Goal: Task Accomplishment & Management: Complete application form

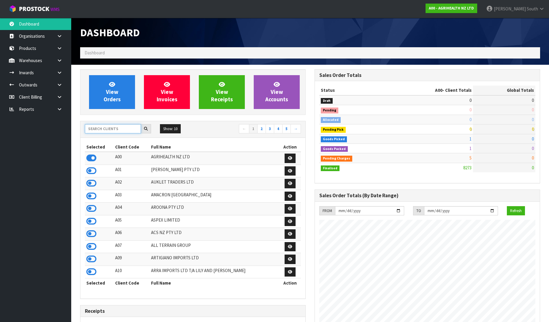
click at [95, 131] on input "text" at bounding box center [113, 128] width 56 height 9
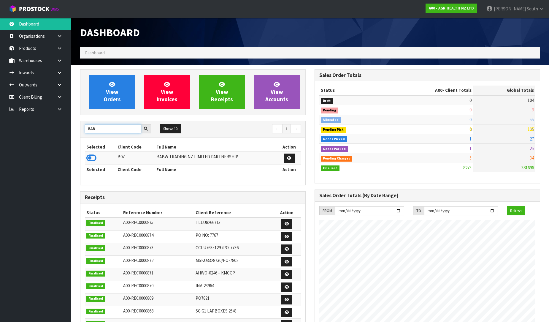
type input "BAB"
click at [88, 164] on td at bounding box center [100, 158] width 31 height 13
click at [90, 160] on icon at bounding box center [91, 157] width 10 height 9
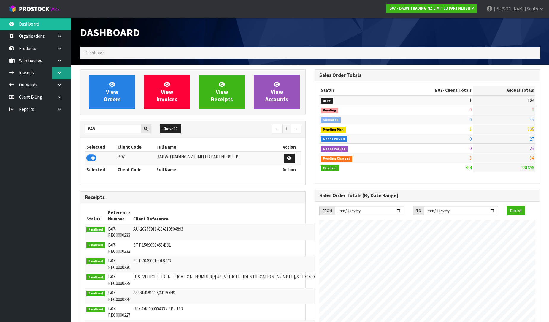
click at [66, 69] on link at bounding box center [61, 72] width 19 height 12
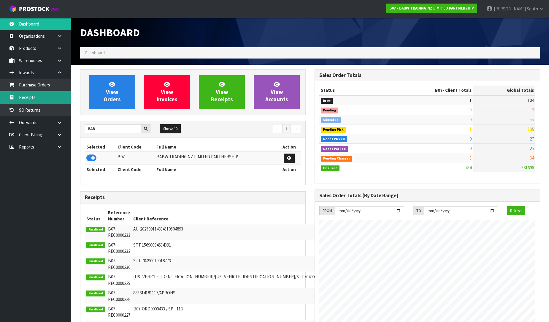
click at [39, 97] on link "Receipts" at bounding box center [35, 97] width 71 height 12
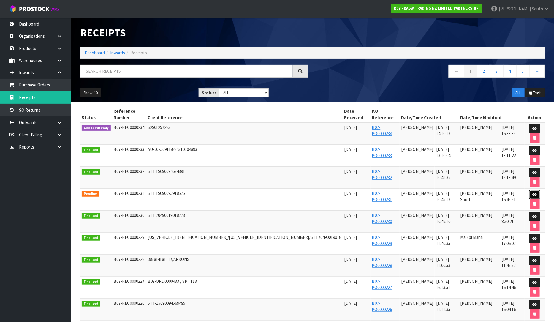
click at [532, 193] on icon at bounding box center [534, 195] width 4 height 4
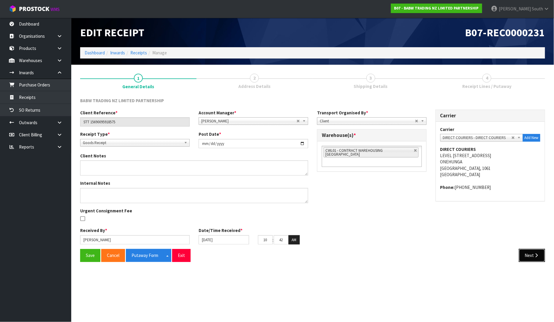
click at [528, 260] on button "Next" at bounding box center [532, 255] width 26 height 13
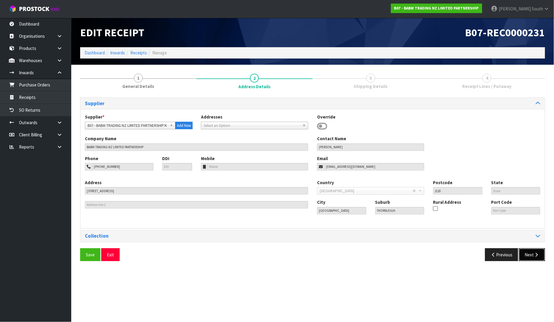
click at [535, 255] on icon "button" at bounding box center [536, 254] width 6 height 4
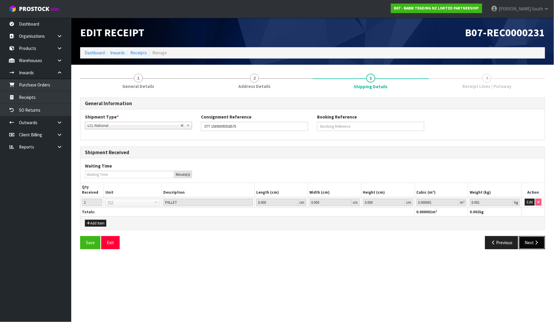
click at [539, 247] on button "Next" at bounding box center [532, 242] width 26 height 13
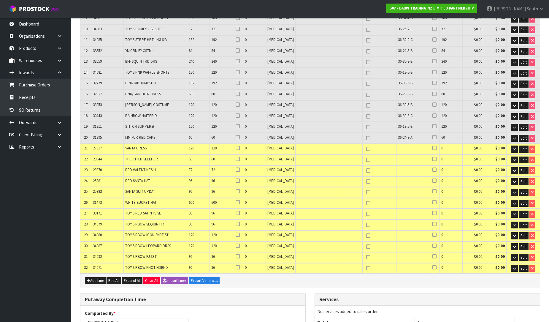
scroll to position [221, 0]
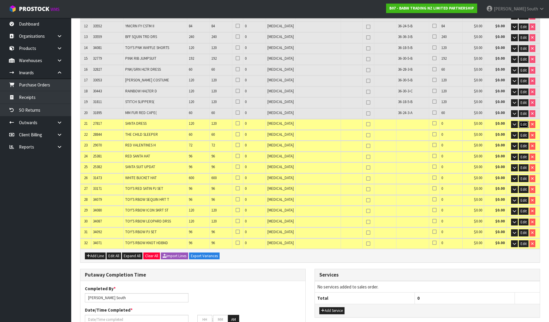
click at [523, 122] on span "Edit" at bounding box center [523, 124] width 6 height 5
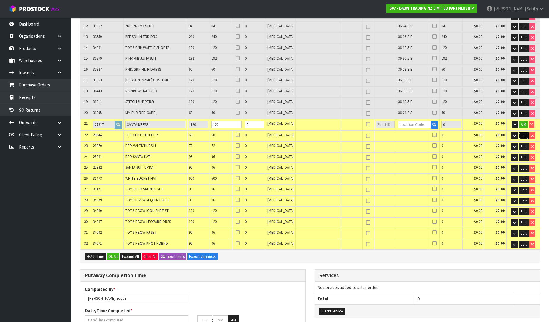
click at [524, 133] on span "Edit" at bounding box center [523, 135] width 6 height 5
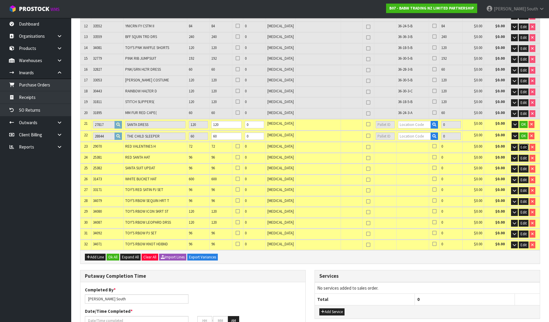
click at [520, 144] on span "Edit" at bounding box center [523, 146] width 6 height 5
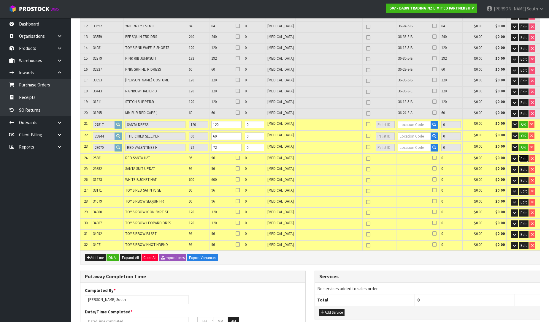
click at [523, 156] on span "Edit" at bounding box center [523, 158] width 6 height 5
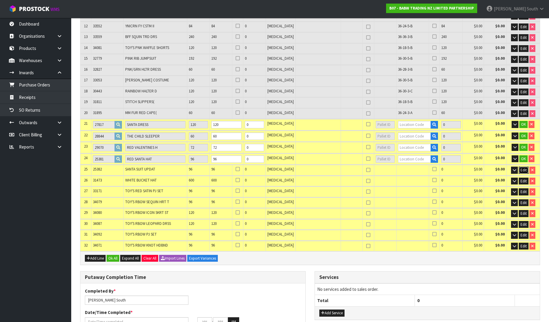
click at [524, 167] on span "Edit" at bounding box center [523, 169] width 6 height 5
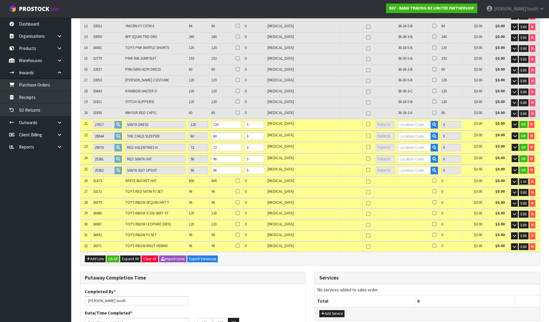
click at [523, 179] on span "Edit" at bounding box center [523, 181] width 6 height 5
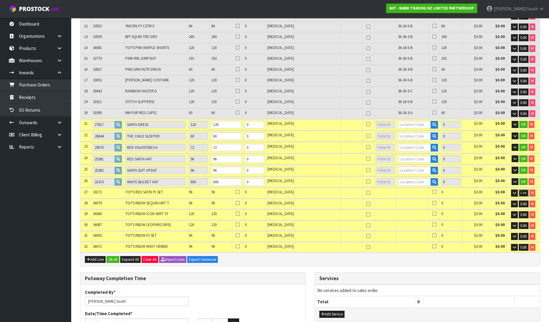
click at [520, 190] on span "Edit" at bounding box center [523, 192] width 6 height 5
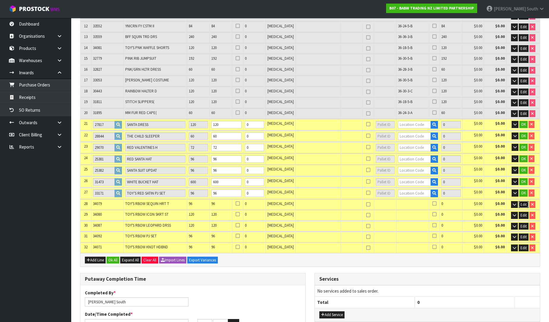
click at [520, 202] on span "Edit" at bounding box center [523, 204] width 6 height 5
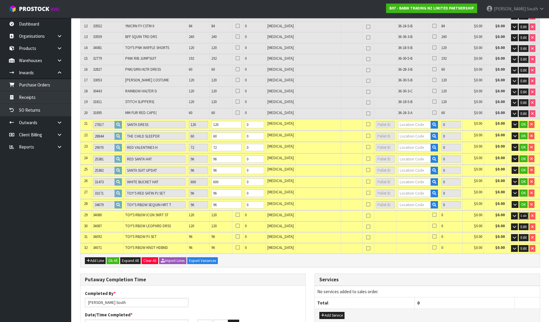
click at [522, 213] on span "Edit" at bounding box center [523, 215] width 6 height 5
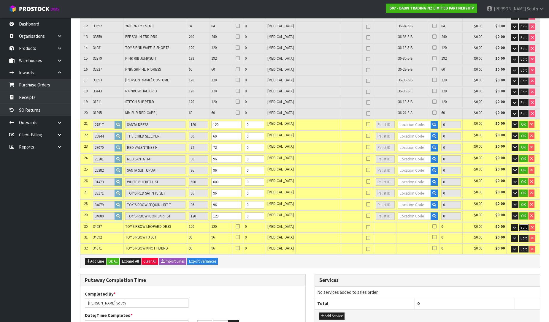
click at [522, 225] on button "Edit" at bounding box center [524, 227] width 10 height 7
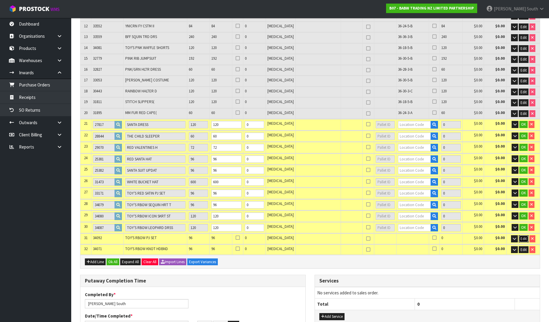
click at [522, 235] on button "Edit" at bounding box center [524, 238] width 10 height 7
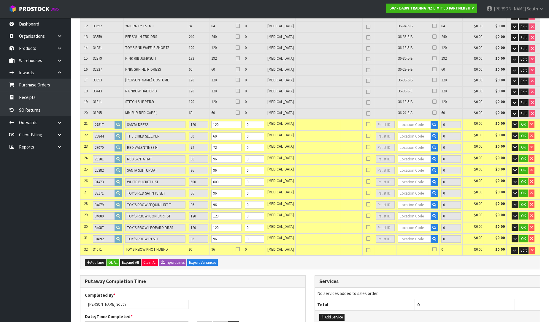
click at [521, 245] on td "Edit" at bounding box center [523, 250] width 34 height 10
click at [520, 247] on span "Edit" at bounding box center [523, 249] width 6 height 5
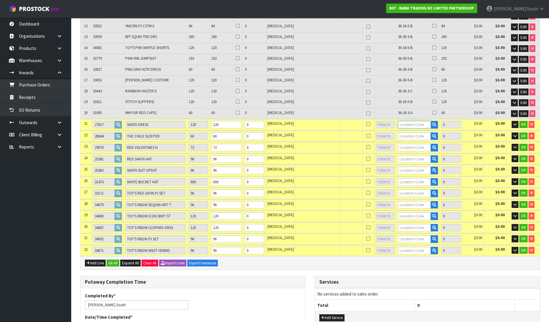
click at [417, 121] on input "text" at bounding box center [414, 124] width 33 height 7
type input "36-28-2"
click at [411, 137] on strong "36-28-2" at bounding box center [405, 139] width 15 height 6
type input "2676"
type input "36-28-2-B"
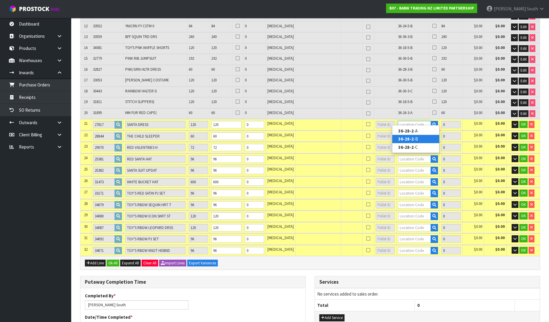
type input "120"
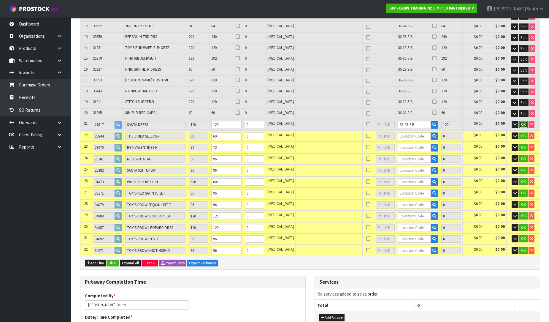
click at [523, 122] on span "OK" at bounding box center [523, 124] width 5 height 5
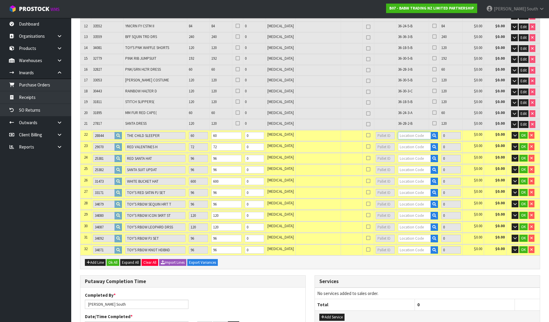
click at [410, 133] on input "text" at bounding box center [414, 135] width 33 height 7
type input "36-16-4"
click at [430, 139] on link "36-16-4 -A" at bounding box center [415, 141] width 47 height 8
type input "2736"
type input "36-16-4-A"
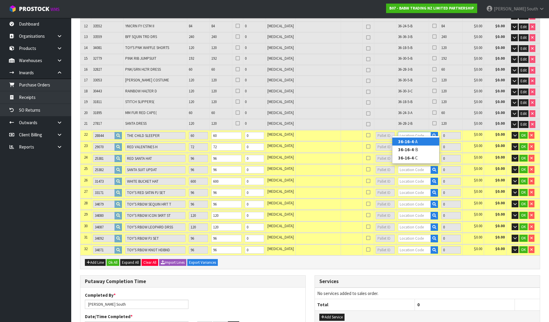
type input "60"
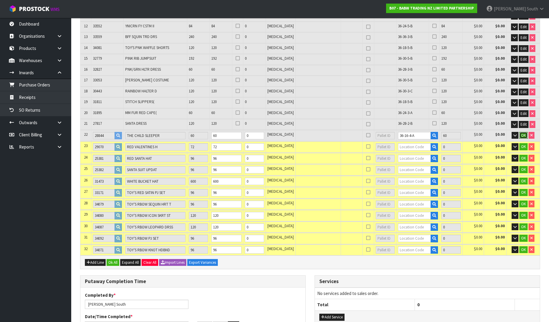
click at [521, 133] on span "OK" at bounding box center [523, 135] width 5 height 5
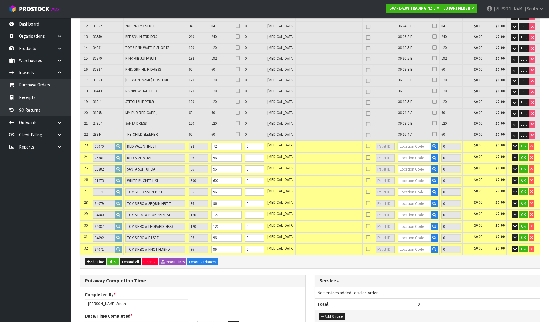
click at [417, 144] on input "text" at bounding box center [414, 145] width 33 height 7
type input "36-30-5"
click at [414, 161] on link "36-30-5 -B" at bounding box center [415, 160] width 47 height 8
type input "2808"
type input "36-30-5-B"
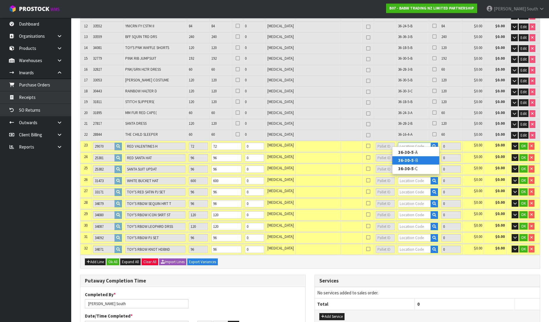
type input "72"
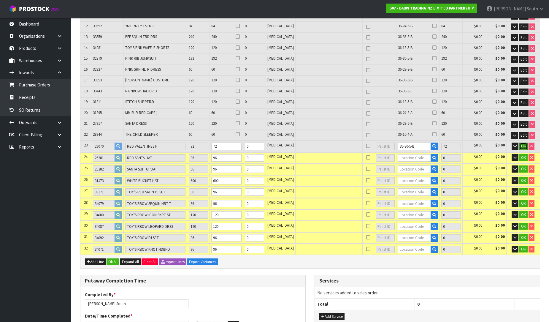
click at [521, 143] on span "OK" at bounding box center [523, 145] width 5 height 5
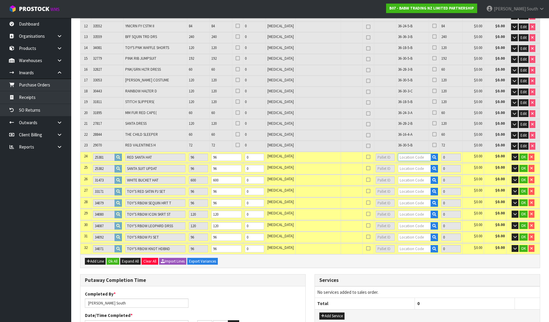
click at [410, 153] on input "text" at bounding box center [414, 156] width 33 height 7
type input "36-28-2"
click at [430, 170] on link "36-28-2 -B" at bounding box center [415, 171] width 47 height 8
type input "2904"
type input "36-28-2-B"
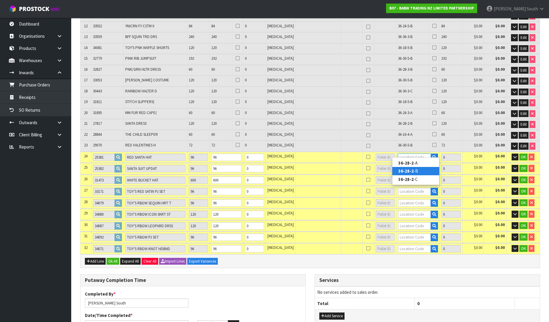
type input "96"
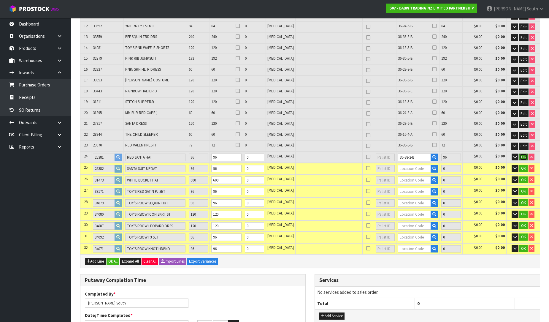
click at [519, 153] on button "OK" at bounding box center [523, 156] width 8 height 7
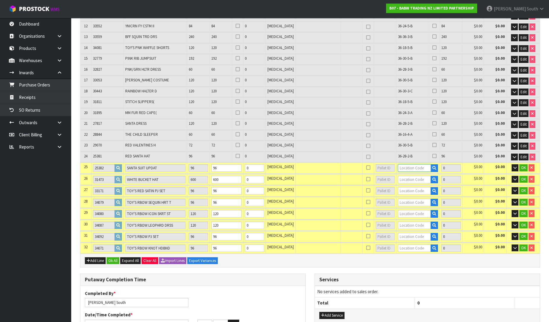
click at [416, 164] on input "text" at bounding box center [414, 167] width 33 height 7
type input "36-36-3"
click at [414, 179] on link "36-36-3 -B" at bounding box center [415, 181] width 47 height 8
type input "3000"
type input "36-36-3-B"
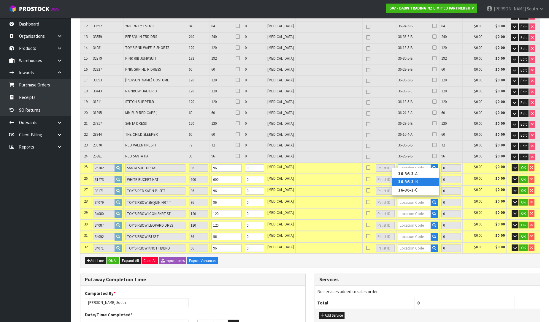
type input "96"
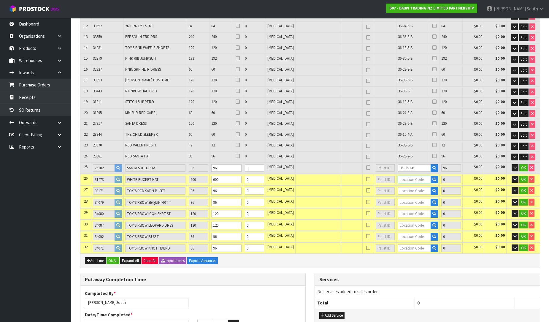
click at [416, 176] on input "text" at bounding box center [414, 179] width 33 height 7
click at [524, 165] on span "OK" at bounding box center [523, 167] width 5 height 5
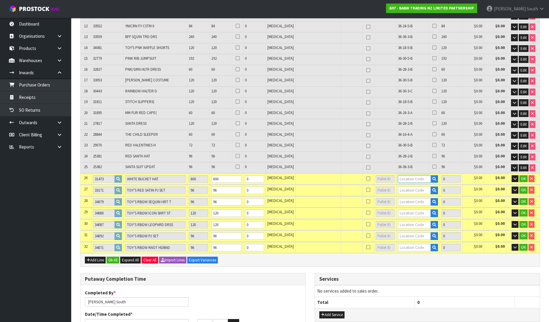
click at [400, 176] on input "text" at bounding box center [414, 178] width 33 height 7
type input "36-36-4"
click at [416, 194] on link "36-36-4 -B" at bounding box center [415, 192] width 47 height 8
type input "3600"
type input "36-36-4-B"
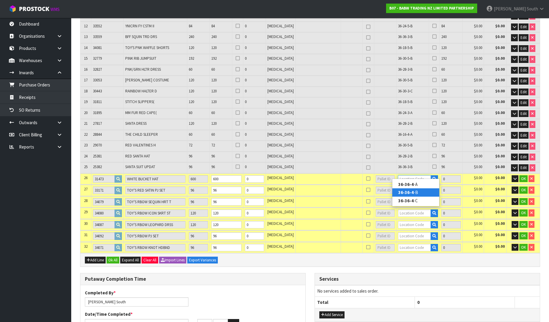
type input "600"
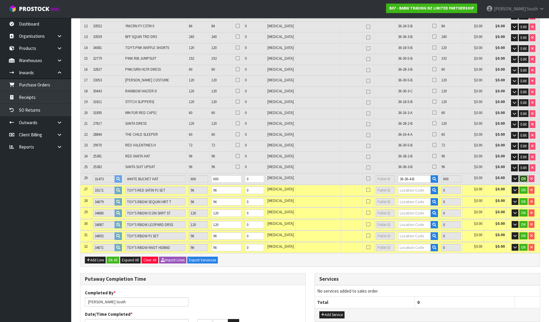
click at [520, 175] on button "OK" at bounding box center [523, 178] width 8 height 7
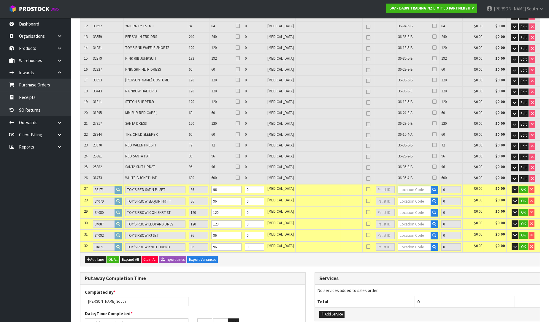
click at [404, 186] on input "text" at bounding box center [414, 189] width 33 height 7
type input "36-30-5"
click at [410, 194] on strong "36-30-5" at bounding box center [405, 195] width 15 height 6
type input "3696"
type input "36-30-5-A"
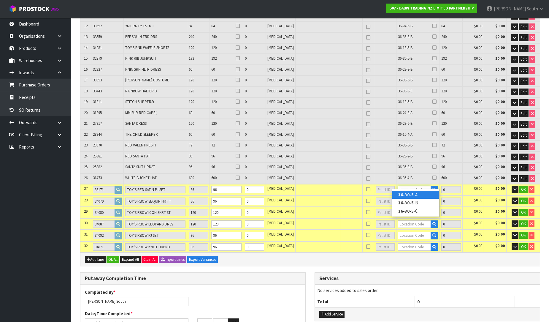
type input "96"
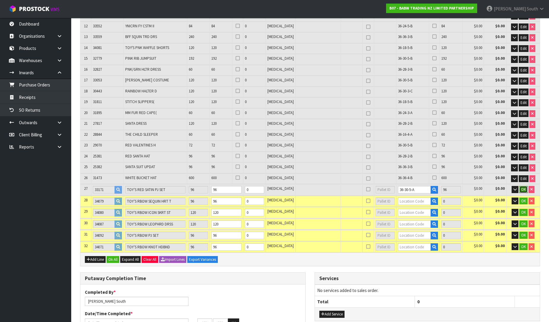
click at [526, 186] on button "OK" at bounding box center [523, 189] width 8 height 7
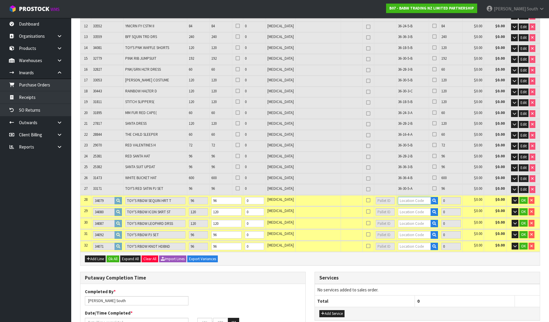
click at [418, 197] on input "text" at bounding box center [414, 200] width 33 height 7
type input "36-36-4"
click at [415, 208] on link "36-36-4 -A" at bounding box center [415, 205] width 47 height 8
type input "3792"
type input "36-36-4-A"
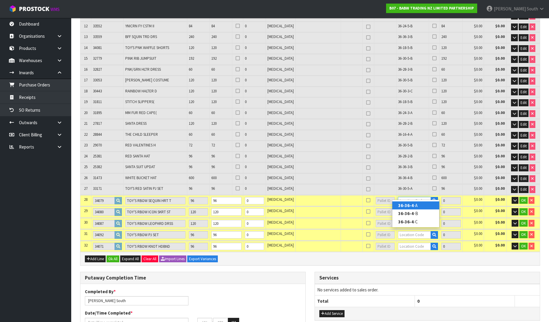
type input "96"
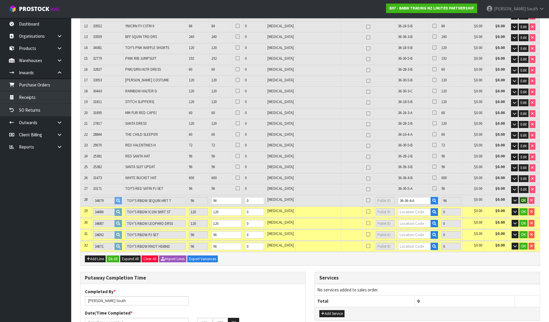
click at [525, 197] on button "OK" at bounding box center [523, 200] width 8 height 7
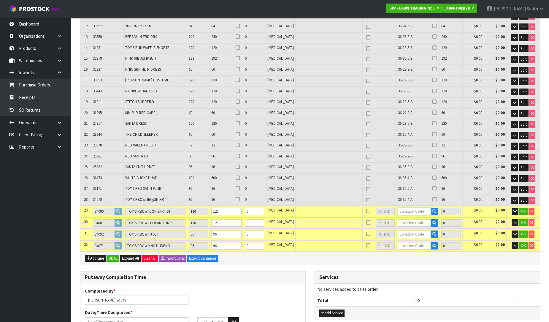
click at [408, 207] on input "text" at bounding box center [414, 210] width 33 height 7
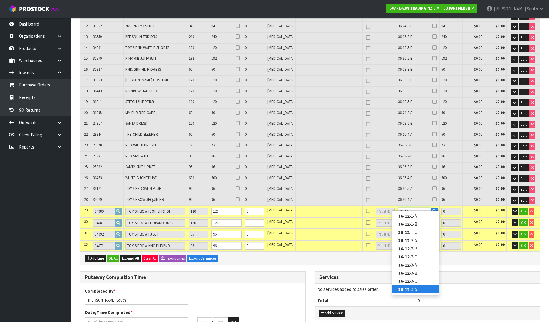
type input "36-12"
click at [409, 291] on strong "36-12" at bounding box center [403, 289] width 11 height 6
type input "3912"
type input "36-12-4-A"
type input "120"
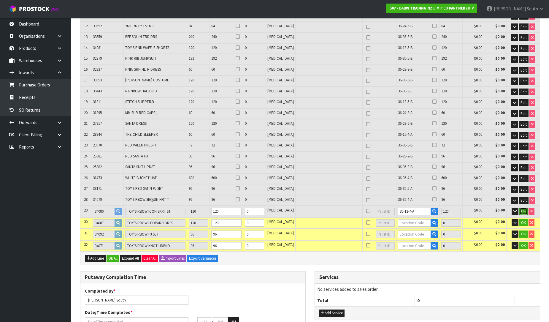
click at [526, 207] on button "OK" at bounding box center [523, 210] width 8 height 7
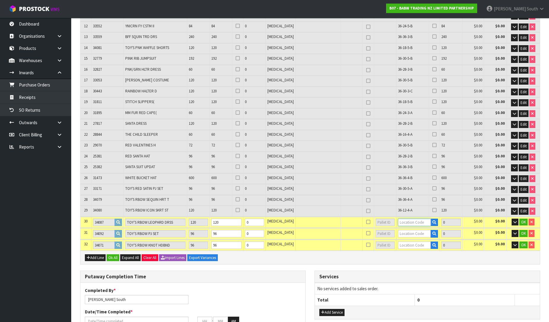
click at [402, 220] on input "text" at bounding box center [414, 221] width 33 height 7
type input "36-30-3"
click at [413, 243] on strong "36-30-3" at bounding box center [405, 243] width 15 height 6
type input "4032"
type input "36-30-3-C"
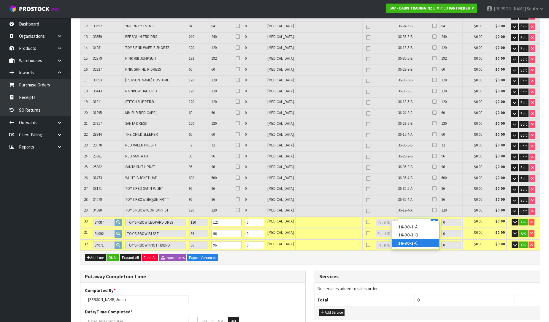
type input "120"
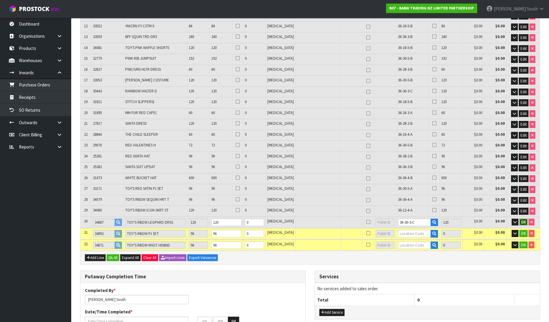
click at [523, 219] on span "OK" at bounding box center [523, 221] width 5 height 5
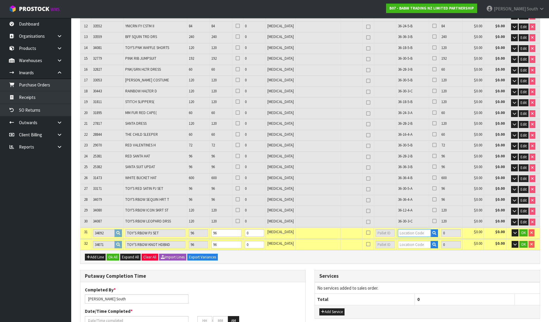
click at [398, 229] on input "text" at bounding box center [414, 232] width 33 height 7
type input "36-12-5-"
click at [410, 236] on strong "36-12-5-" at bounding box center [406, 237] width 17 height 6
type input "4128"
type input "36-12-5-A"
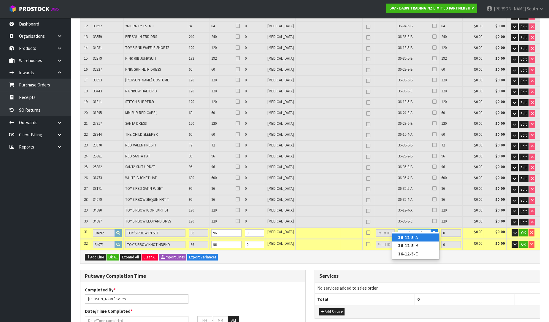
type input "96"
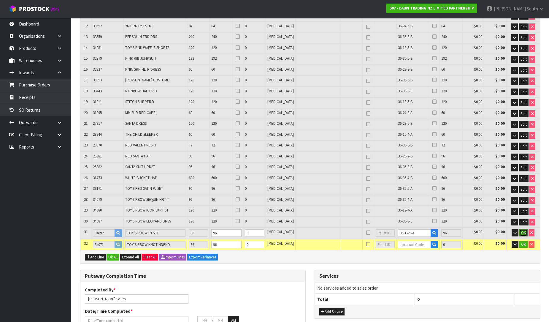
click at [520, 229] on button "OK" at bounding box center [523, 232] width 8 height 7
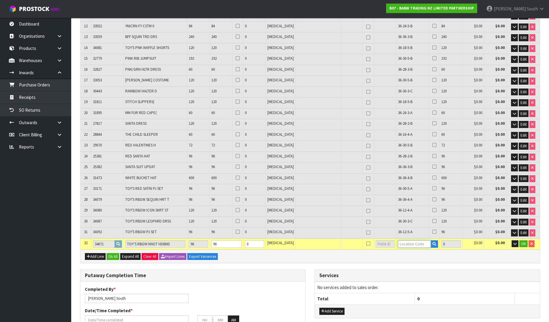
click at [415, 240] on input "text" at bounding box center [414, 243] width 33 height 7
type input "36-12-3"
click at [422, 246] on link "36-12-3 -A" at bounding box center [415, 248] width 47 height 8
type input "4224"
type input "36-12-3-A"
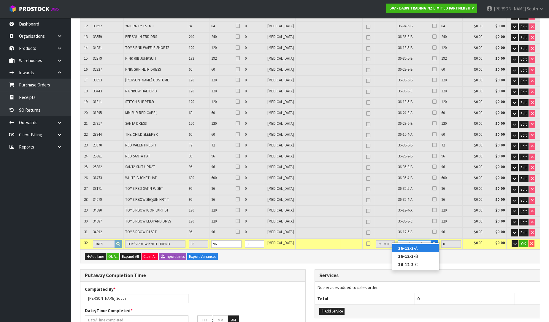
type input "96"
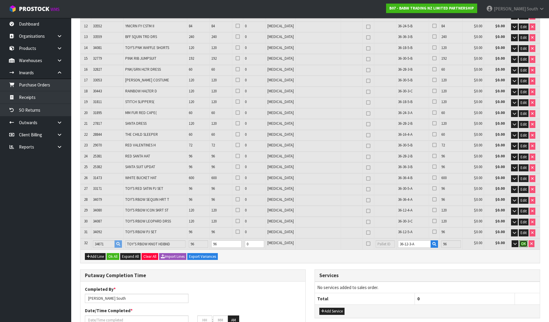
click at [525, 241] on span "OK" at bounding box center [523, 243] width 5 height 5
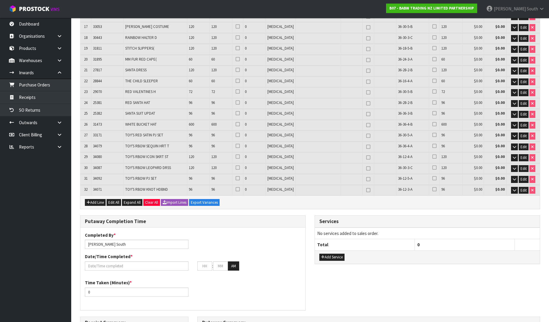
scroll to position [287, 0]
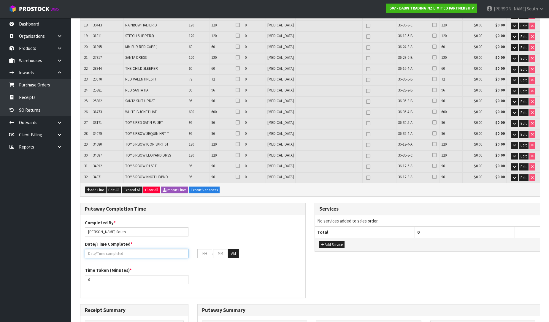
click at [136, 249] on input "text" at bounding box center [137, 253] width 104 height 9
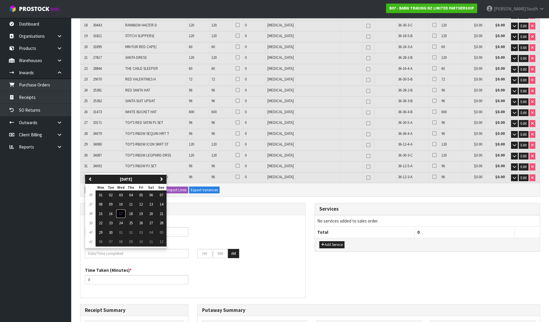
click at [122, 211] on span "17" at bounding box center [121, 213] width 4 height 5
type input "[DATE]"
type input "12"
type input "00"
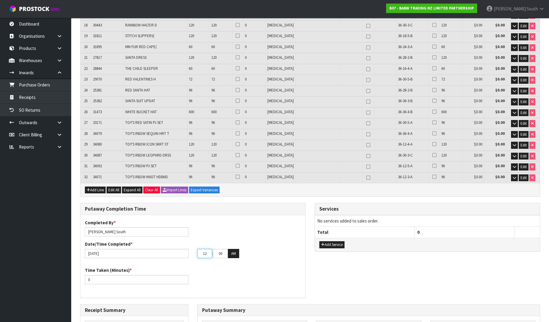
drag, startPoint x: 209, startPoint y: 250, endPoint x: 188, endPoint y: 249, distance: 21.7
click at [188, 249] on div "[DATE] 12 : 00 : 00 AM" at bounding box center [192, 253] width 225 height 9
type input "04"
drag, startPoint x: 215, startPoint y: 246, endPoint x: 247, endPoint y: 257, distance: 33.2
click at [250, 249] on div "04 : 00 : 00 AM" at bounding box center [249, 253] width 104 height 9
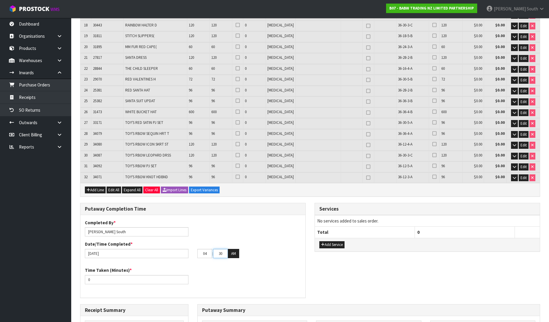
type input "30"
click at [240, 249] on div "04 : 30 : 00 AM" at bounding box center [249, 253] width 104 height 9
click at [239, 249] on button "AM" at bounding box center [233, 253] width 11 height 9
drag, startPoint x: 158, startPoint y: 275, endPoint x: 78, endPoint y: 274, distance: 79.8
click at [78, 274] on div "Putaway Completion Time Completed By * [PERSON_NAME] Date/Time Completed * [DAT…" at bounding box center [193, 253] width 234 height 101
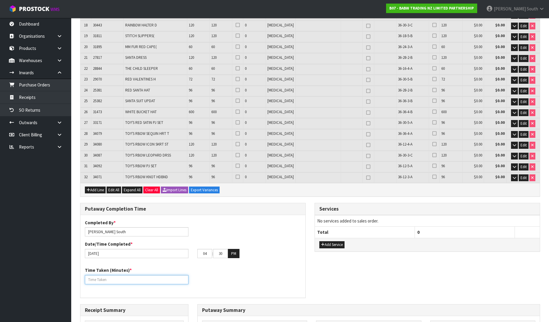
click at [170, 277] on input "number" at bounding box center [137, 279] width 104 height 9
paste input "420"
type input "420"
drag, startPoint x: 94, startPoint y: 225, endPoint x: 155, endPoint y: 230, distance: 60.7
click at [146, 227] on input "[PERSON_NAME] South" at bounding box center [137, 231] width 104 height 9
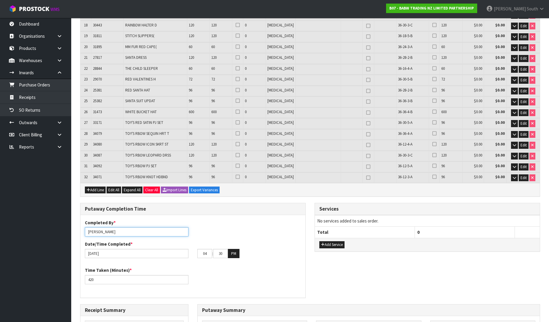
type input "[PERSON_NAME]"
click at [159, 219] on div "Completed By * [PERSON_NAME]" at bounding box center [136, 227] width 112 height 17
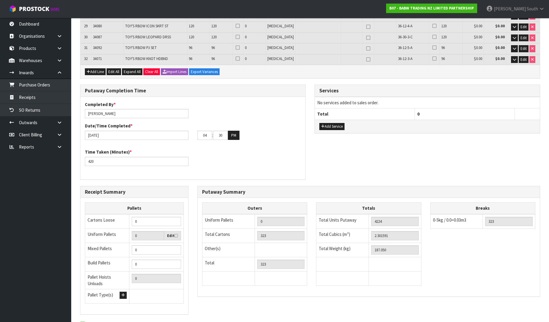
scroll to position [419, 0]
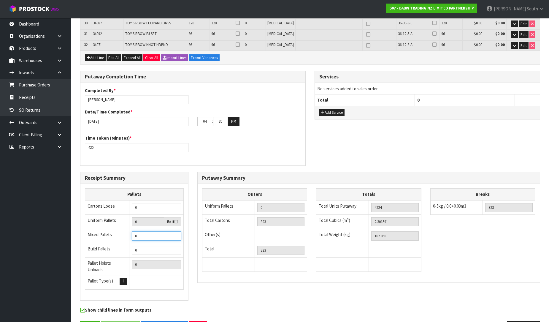
drag, startPoint x: 144, startPoint y: 231, endPoint x: 93, endPoint y: 233, distance: 51.1
click at [93, 233] on tr "Mixed Pallets 0" at bounding box center [134, 236] width 98 height 14
type input "2"
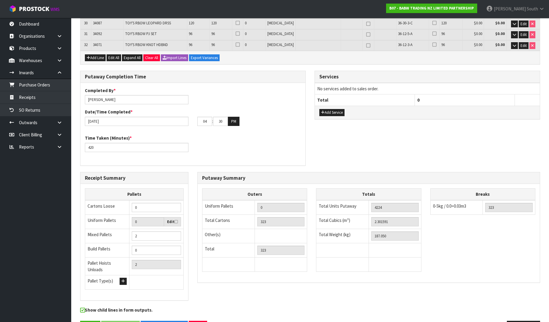
click at [385, 306] on div "Show child lines in form outputs." at bounding box center [310, 313] width 469 height 14
click at [447, 255] on div "Outers Uniform Pallets 0 Total Cartons 323 Other(s) Bag x 0 Bar x 0 Basket x 0 …" at bounding box center [369, 232] width 342 height 89
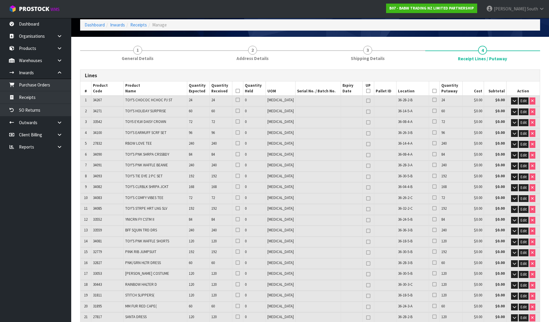
scroll to position [23, 0]
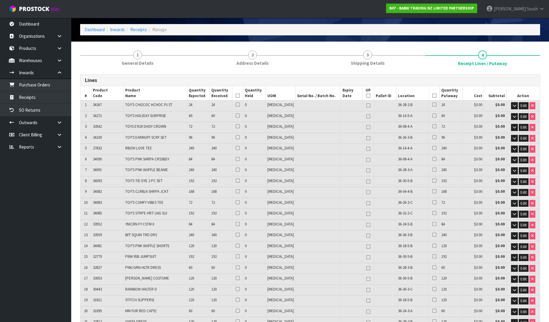
click at [432, 96] on icon at bounding box center [434, 96] width 4 height 0
click at [243, 97] on th at bounding box center [237, 93] width 11 height 14
click at [240, 96] on icon at bounding box center [238, 96] width 4 height 0
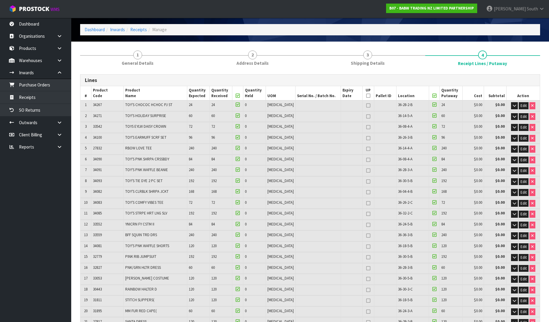
click at [247, 82] on div "Lines" at bounding box center [309, 80] width 459 height 12
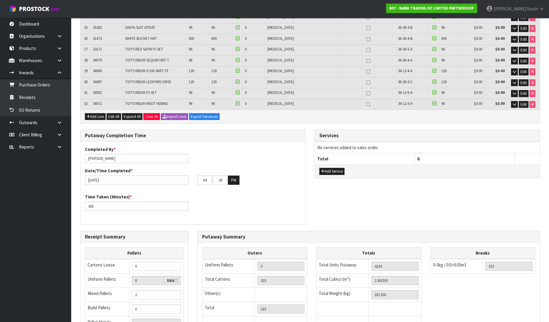
scroll to position [430, 0]
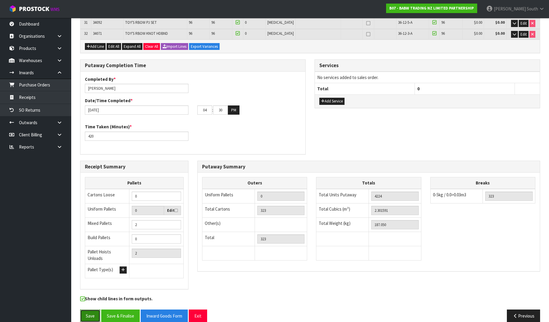
click at [90, 310] on button "Save" at bounding box center [90, 315] width 20 height 13
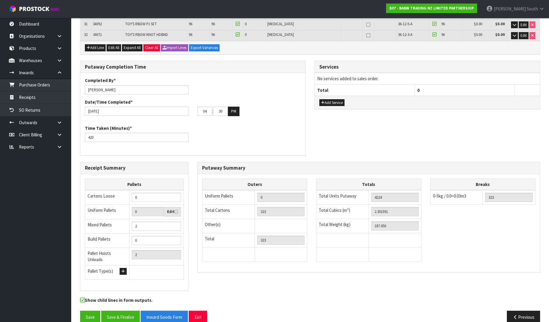
scroll to position [452, 0]
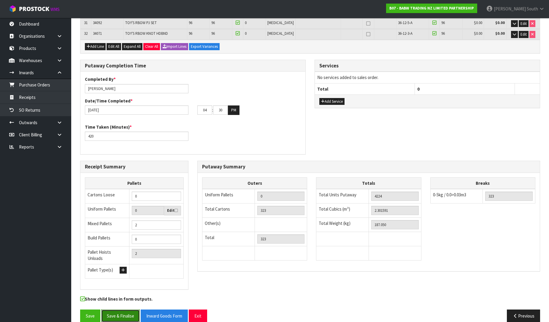
click at [133, 309] on button "Save & Finalise" at bounding box center [120, 315] width 39 height 13
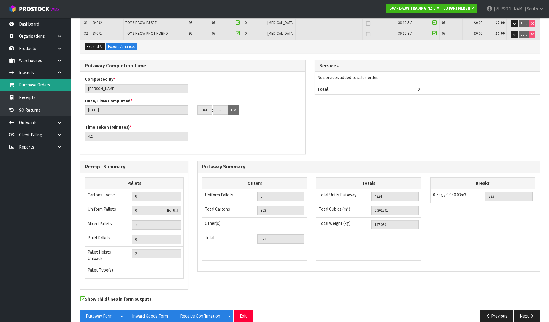
scroll to position [0, 0]
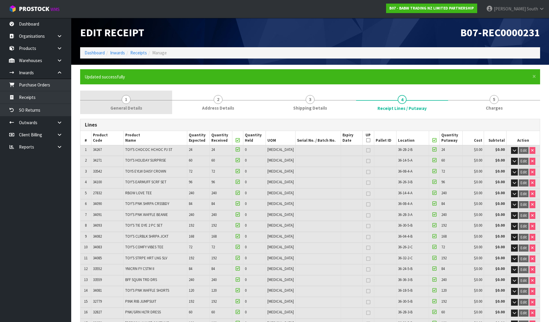
drag, startPoint x: 131, startPoint y: 100, endPoint x: 140, endPoint y: 97, distance: 10.3
click at [131, 100] on link "1 General Details" at bounding box center [126, 101] width 92 height 23
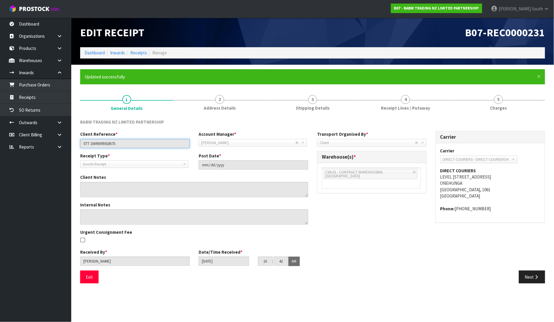
drag, startPoint x: 124, startPoint y: 145, endPoint x: 71, endPoint y: 143, distance: 53.1
click at [71, 143] on body "Toggle navigation ProStock WMS B07 - BABW TRADING NZ LIMITED PARTNERSHIP [PERSO…" at bounding box center [277, 161] width 554 height 322
click at [438, 109] on link "4 Receipt Lines / Putaway" at bounding box center [405, 101] width 93 height 23
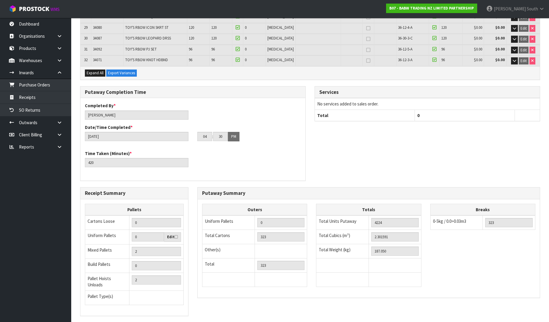
scroll to position [452, 0]
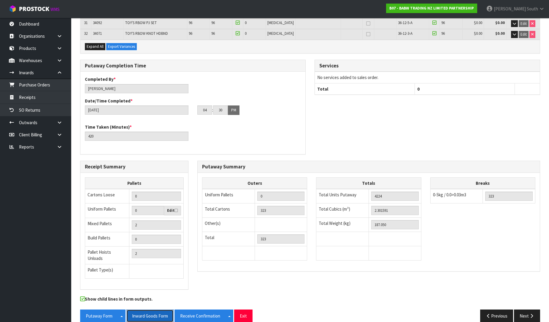
click at [145, 309] on button "Inward Goods Form" at bounding box center [149, 315] width 47 height 13
